Goal: Task Accomplishment & Management: Use online tool/utility

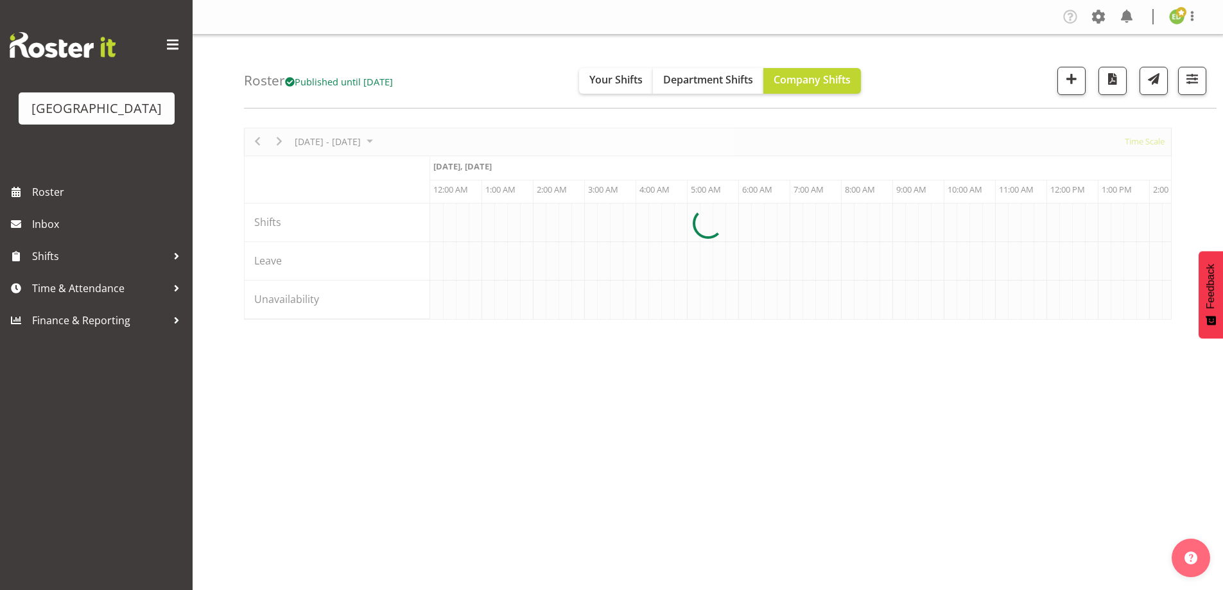
scroll to position [0, 2466]
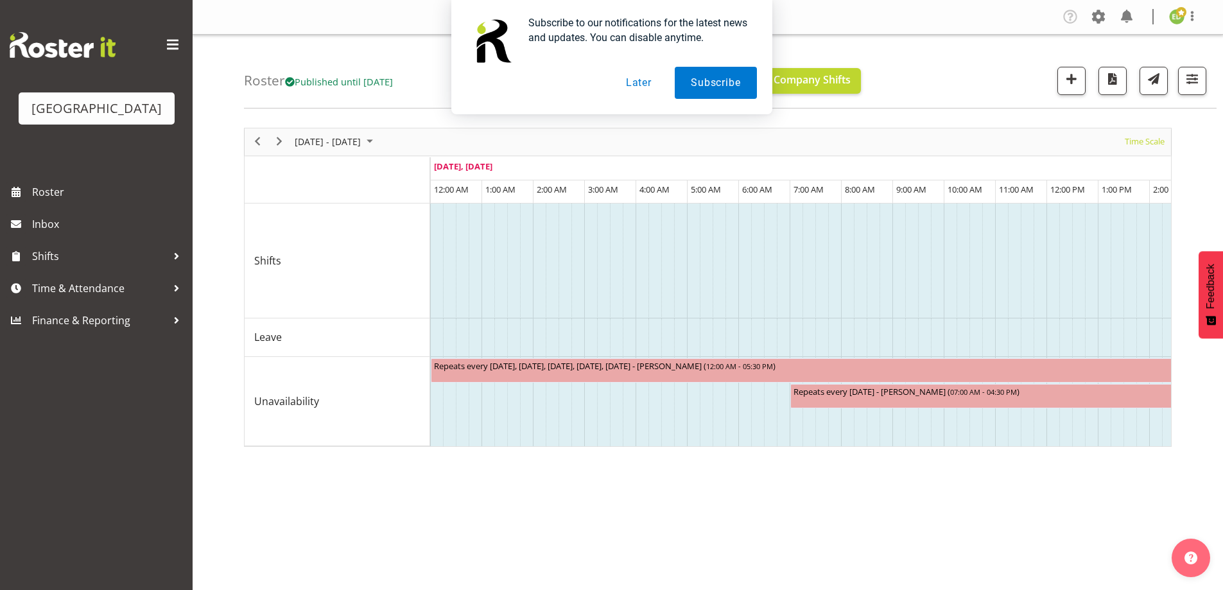
click at [639, 83] on button "Later" at bounding box center [639, 83] width 58 height 32
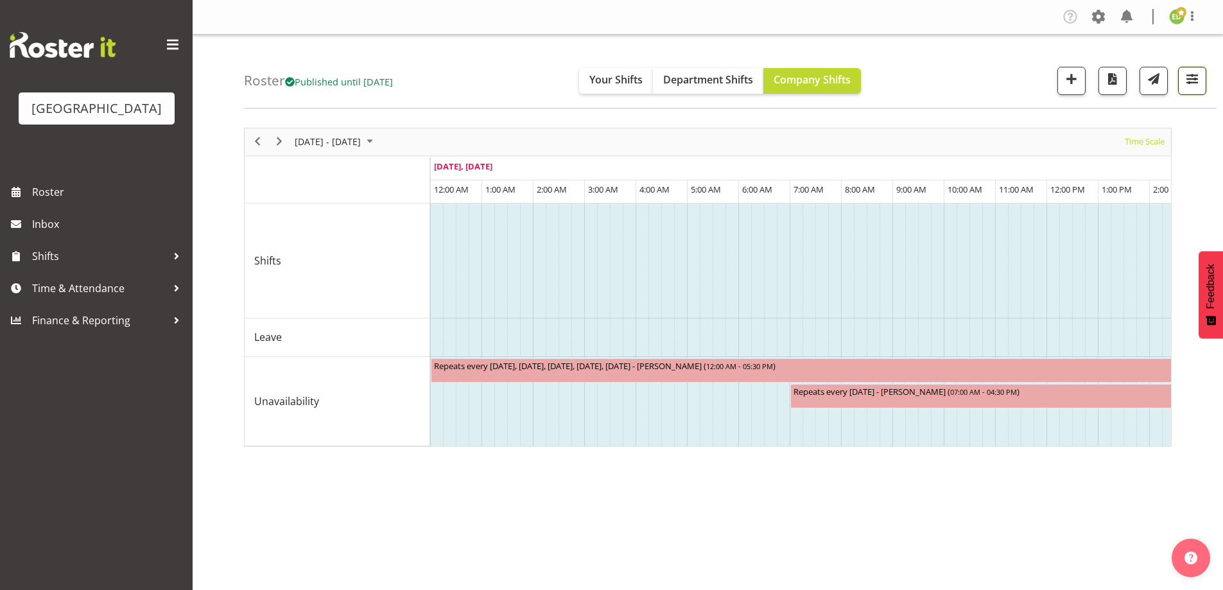
click at [1197, 80] on span "button" at bounding box center [1192, 79] width 17 height 17
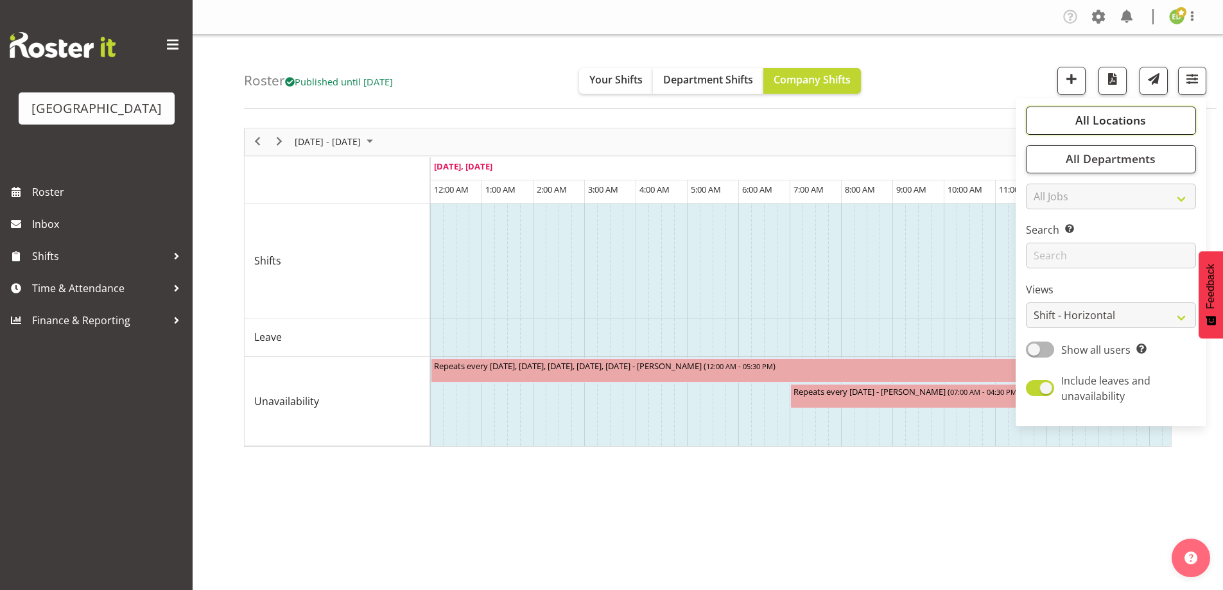
click at [1085, 134] on button "All Locations" at bounding box center [1111, 121] width 170 height 28
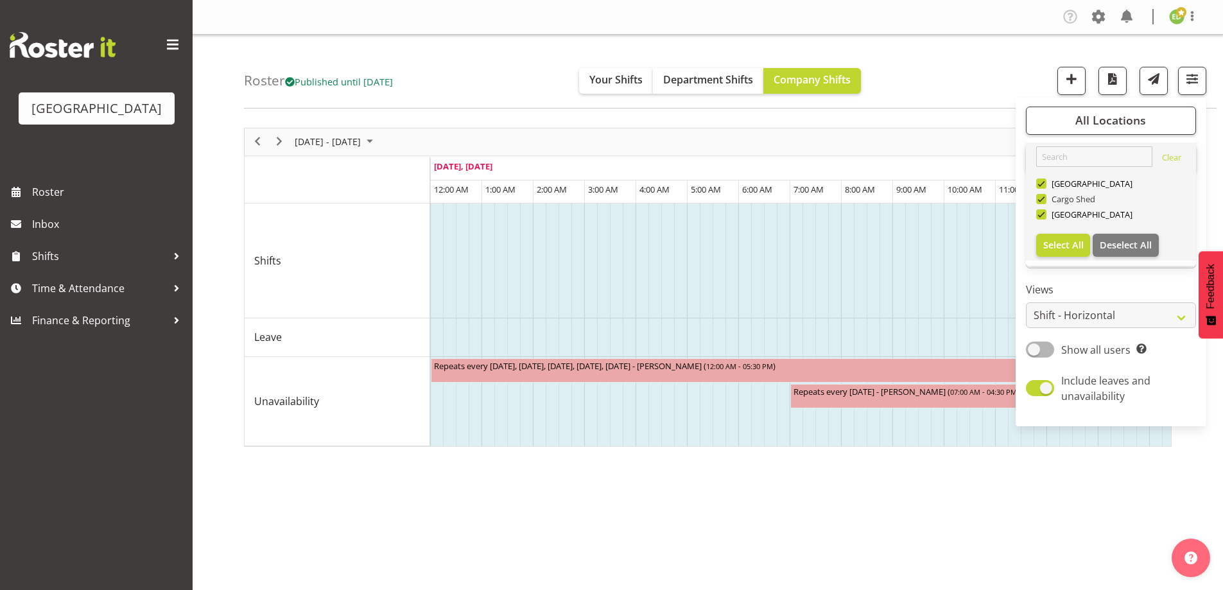
click at [1044, 200] on span at bounding box center [1041, 199] width 10 height 10
click at [1044, 200] on input "Cargo Shed" at bounding box center [1040, 199] width 8 height 8
checkbox input "false"
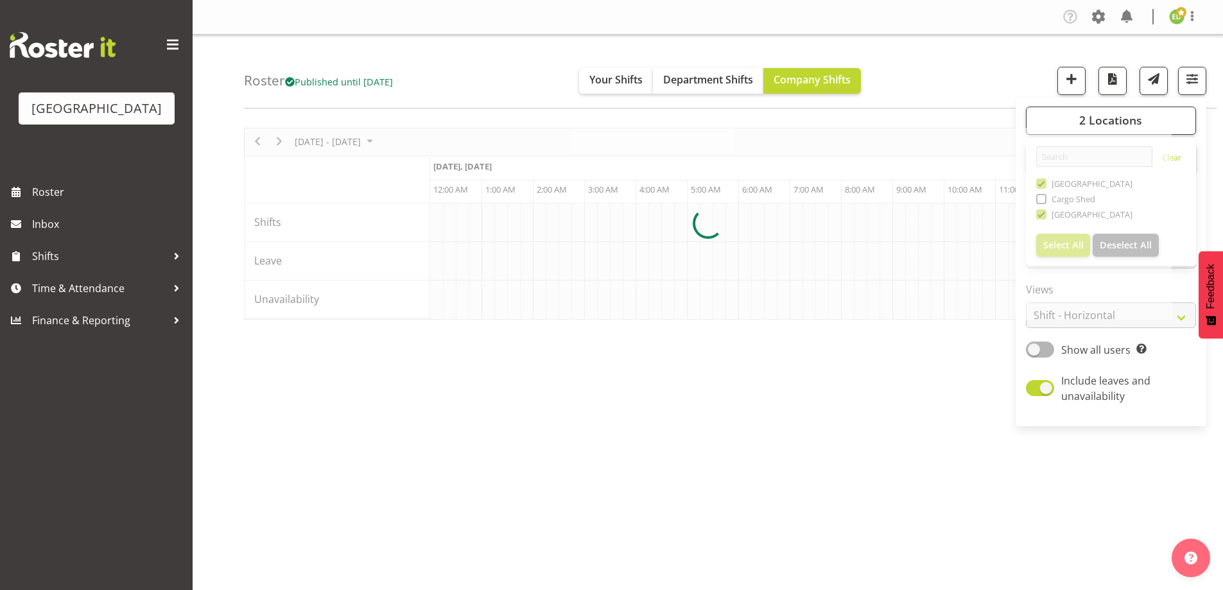
scroll to position [0, 2466]
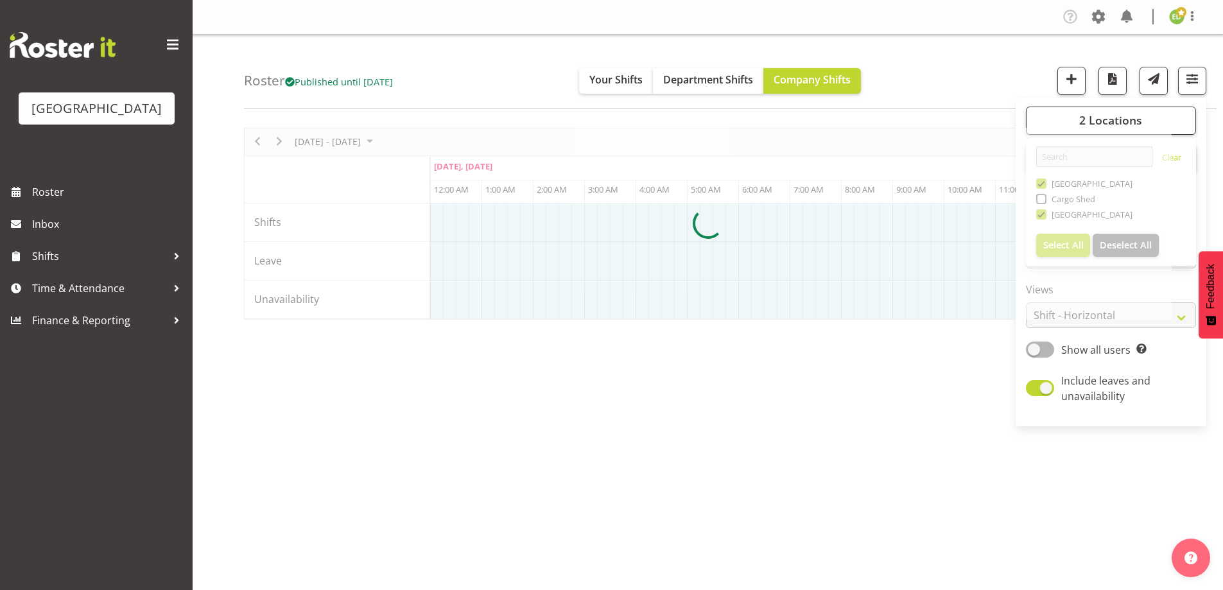
click at [1045, 183] on div at bounding box center [708, 224] width 928 height 192
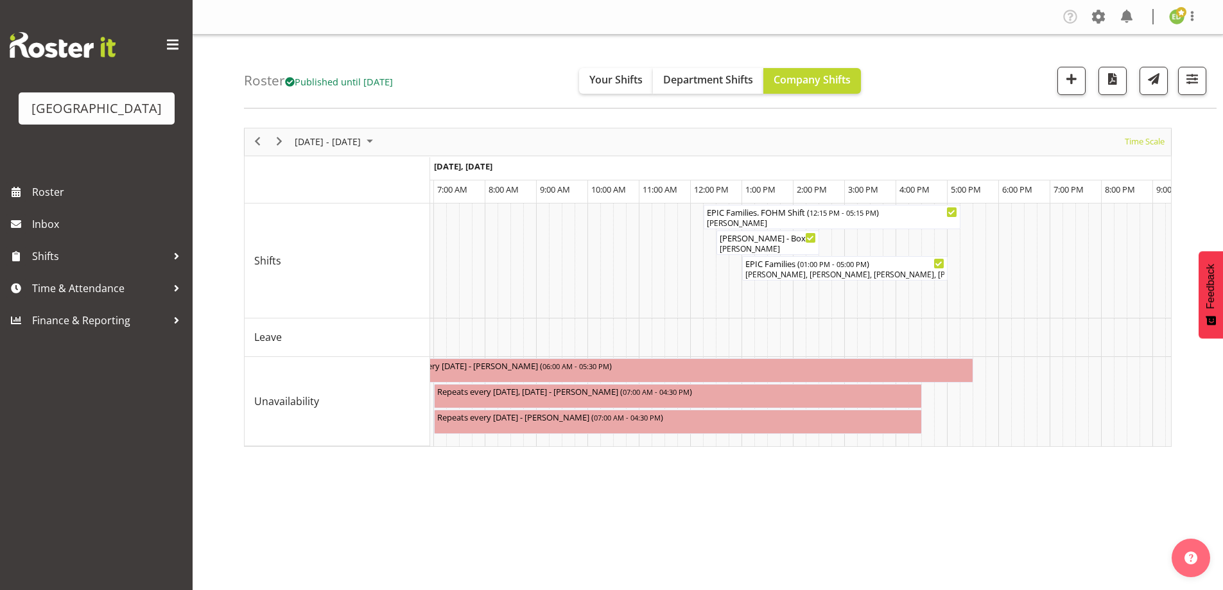
scroll to position [0, 7889]
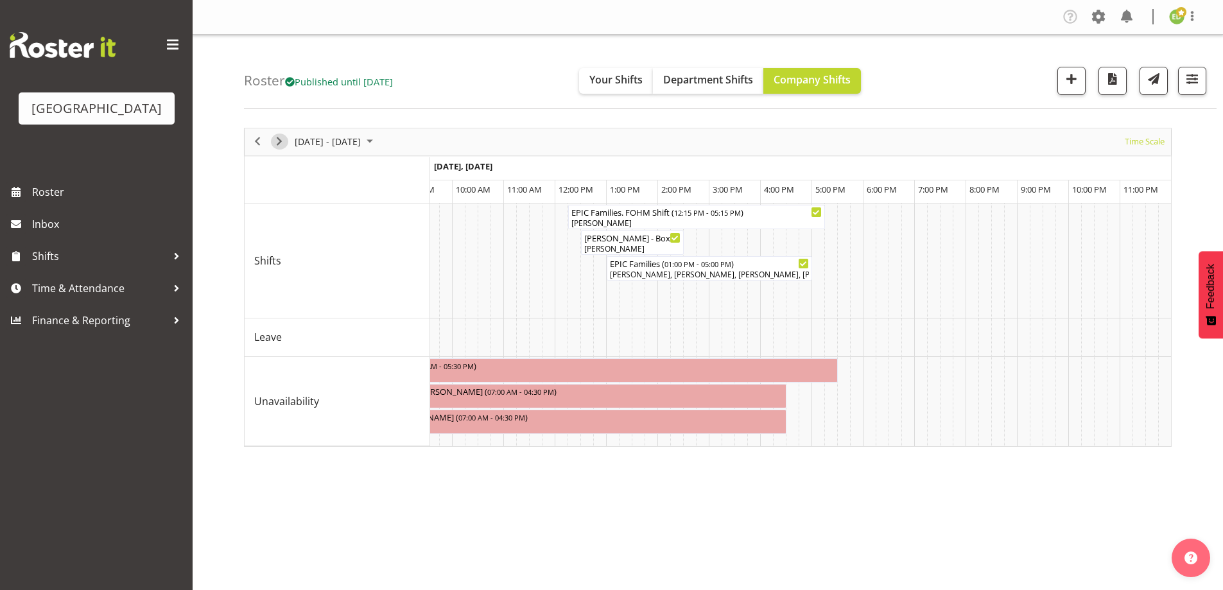
click at [281, 139] on span "Next" at bounding box center [279, 142] width 15 height 16
